Goal: Transaction & Acquisition: Book appointment/travel/reservation

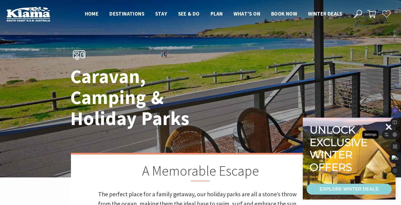
click at [387, 129] on icon at bounding box center [389, 127] width 7 height 7
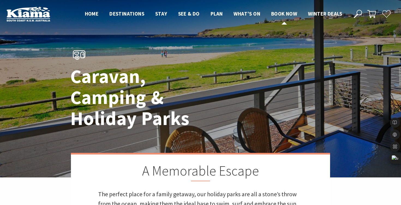
click at [286, 12] on span "Book now" at bounding box center [284, 13] width 26 height 7
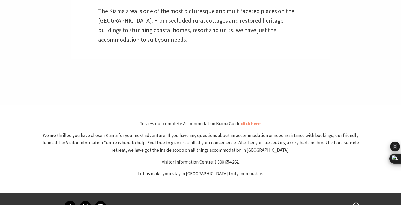
select select "3"
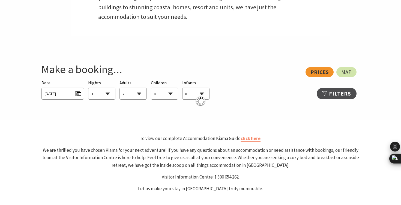
scroll to position [261, 0]
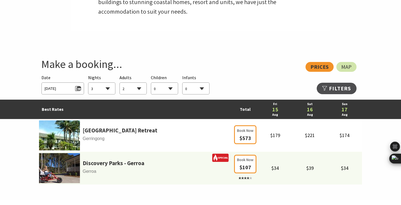
click at [101, 90] on select "1 2 3 4 5 6 7 8 9 10 11 12 13 14 15 16 17 18 19 20 21 22 23 24 25 26 27 28 29 30" at bounding box center [101, 89] width 27 height 12
click at [133, 90] on select "0 1 2 3 4 5 6 7 8 9 10 11 12 13 14 15 16 17 18 19 20 21 22 23 24 25 26 27 28 29…" at bounding box center [133, 89] width 27 height 12
select select "4"
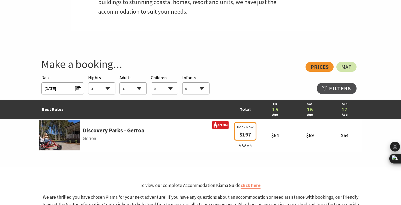
click at [160, 89] on select "0 1 2 3 4 5 6 7 8 9 10 11 12 13 14 15 16 17 18 19 20 21 22 23 24 25 26 27 28 29…" at bounding box center [164, 89] width 27 height 12
select select "2"
click at [62, 88] on span "Fri 15/08/2025" at bounding box center [62, 87] width 36 height 7
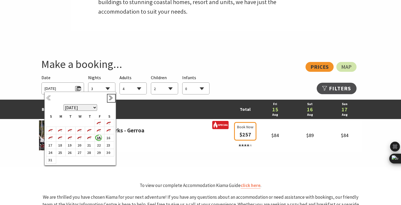
click at [111, 97] on link "Next" at bounding box center [111, 98] width 6 height 6
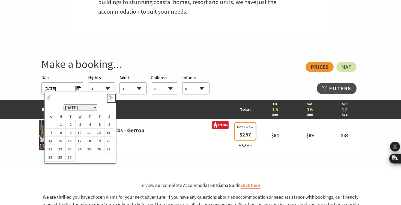
click at [111, 97] on link "Next" at bounding box center [111, 98] width 6 height 6
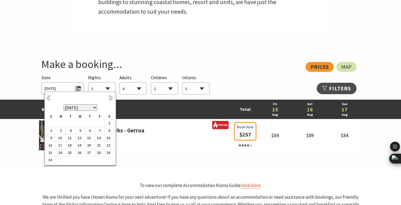
click at [111, 97] on link "Next" at bounding box center [111, 98] width 6 height 6
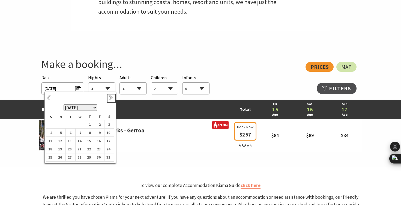
click at [111, 97] on link "Next" at bounding box center [111, 98] width 6 height 6
click at [51, 128] on b "1" at bounding box center [49, 126] width 7 height 7
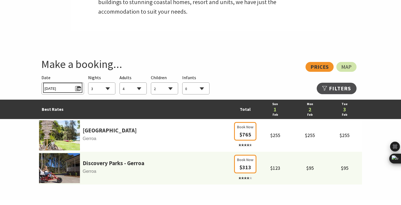
click at [68, 89] on span "Sun 01/02/2026" at bounding box center [62, 87] width 36 height 7
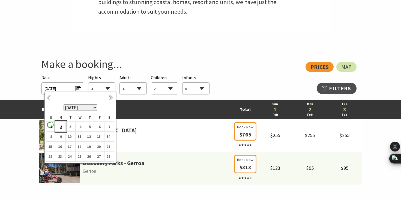
click at [61, 128] on b "2" at bounding box center [59, 126] width 7 height 7
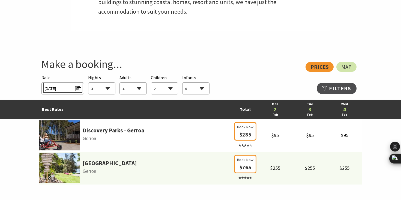
click at [65, 90] on span "[DATE]" at bounding box center [62, 87] width 36 height 7
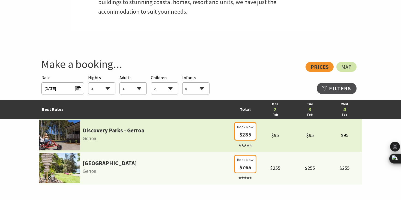
click at [204, 133] on td "Discovery Parks - Gerroa Gerroa" at bounding box center [136, 135] width 194 height 33
click at [244, 131] on span "$285" at bounding box center [246, 134] width 12 height 7
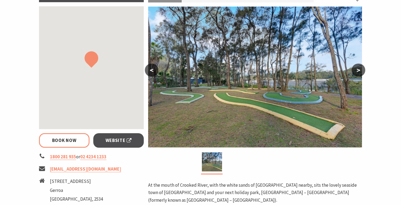
select select "3"
select select "4"
select select "2"
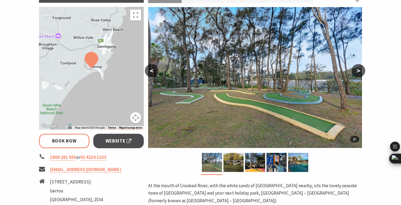
scroll to position [89, 0]
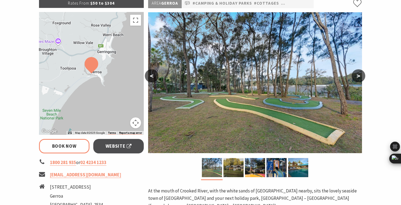
click at [356, 76] on button ">" at bounding box center [359, 75] width 14 height 13
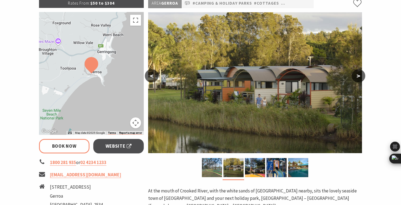
click at [356, 77] on button ">" at bounding box center [359, 75] width 14 height 13
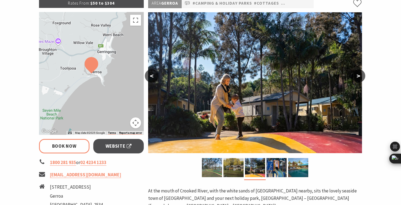
click at [356, 77] on button ">" at bounding box center [359, 75] width 14 height 13
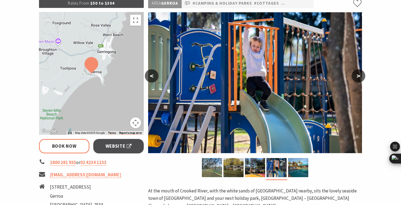
click at [356, 77] on button ">" at bounding box center [359, 75] width 14 height 13
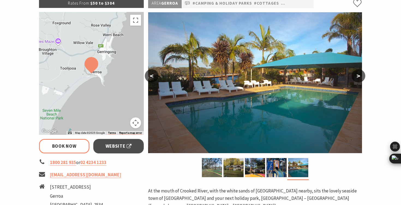
click at [356, 77] on button ">" at bounding box center [359, 75] width 14 height 13
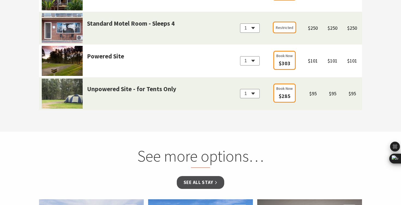
scroll to position [701, 0]
